Goal: Information Seeking & Learning: Learn about a topic

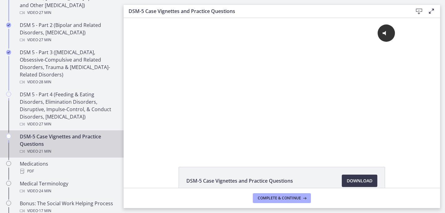
scroll to position [322, 0]
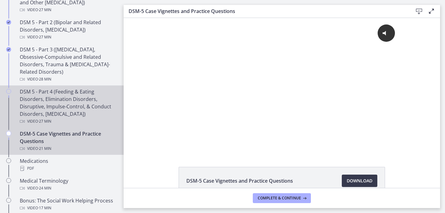
click at [60, 113] on div "DSM 5 - Part 4 (Feeding & Eating Disorders, Elimination Disorders, Disruptive, …" at bounding box center [68, 106] width 96 height 37
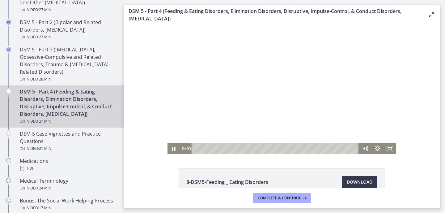
click at [240, 115] on div at bounding box center [282, 89] width 229 height 129
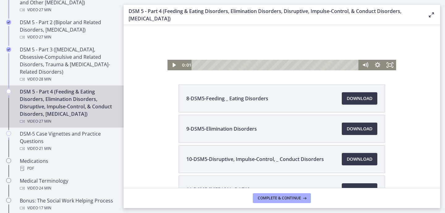
scroll to position [129, 0]
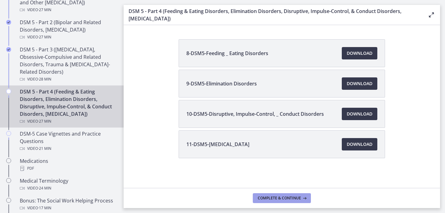
click at [278, 196] on span "Complete & continue" at bounding box center [279, 197] width 43 height 5
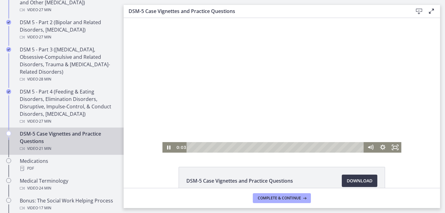
click at [197, 120] on div at bounding box center [281, 85] width 239 height 134
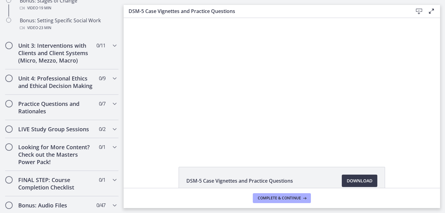
scroll to position [578, 0]
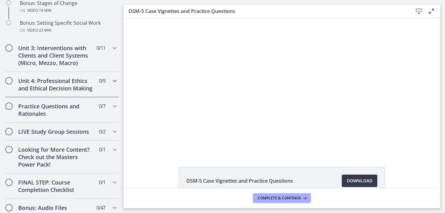
click at [60, 81] on h2 "Unit 4: Professional Ethics and Ethical Decision Making" at bounding box center [55, 84] width 75 height 15
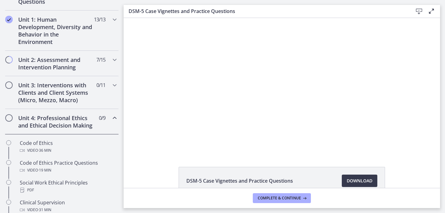
scroll to position [163, 0]
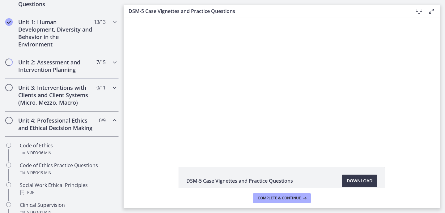
click at [53, 89] on h2 "Unit 3: Interventions with Clients and Client Systems (Micro, Mezzo, Macro)" at bounding box center [55, 95] width 75 height 22
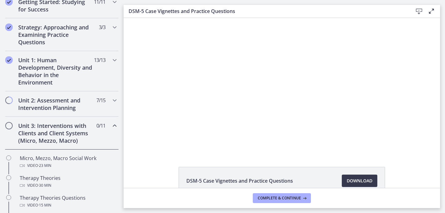
scroll to position [131, 0]
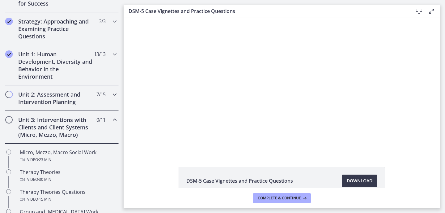
click at [58, 98] on h2 "Unit 2: Assessment and Intervention Planning" at bounding box center [55, 98] width 75 height 15
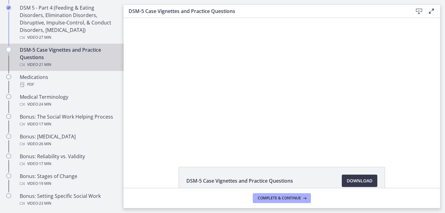
scroll to position [405, 0]
